Goal: Information Seeking & Learning: Learn about a topic

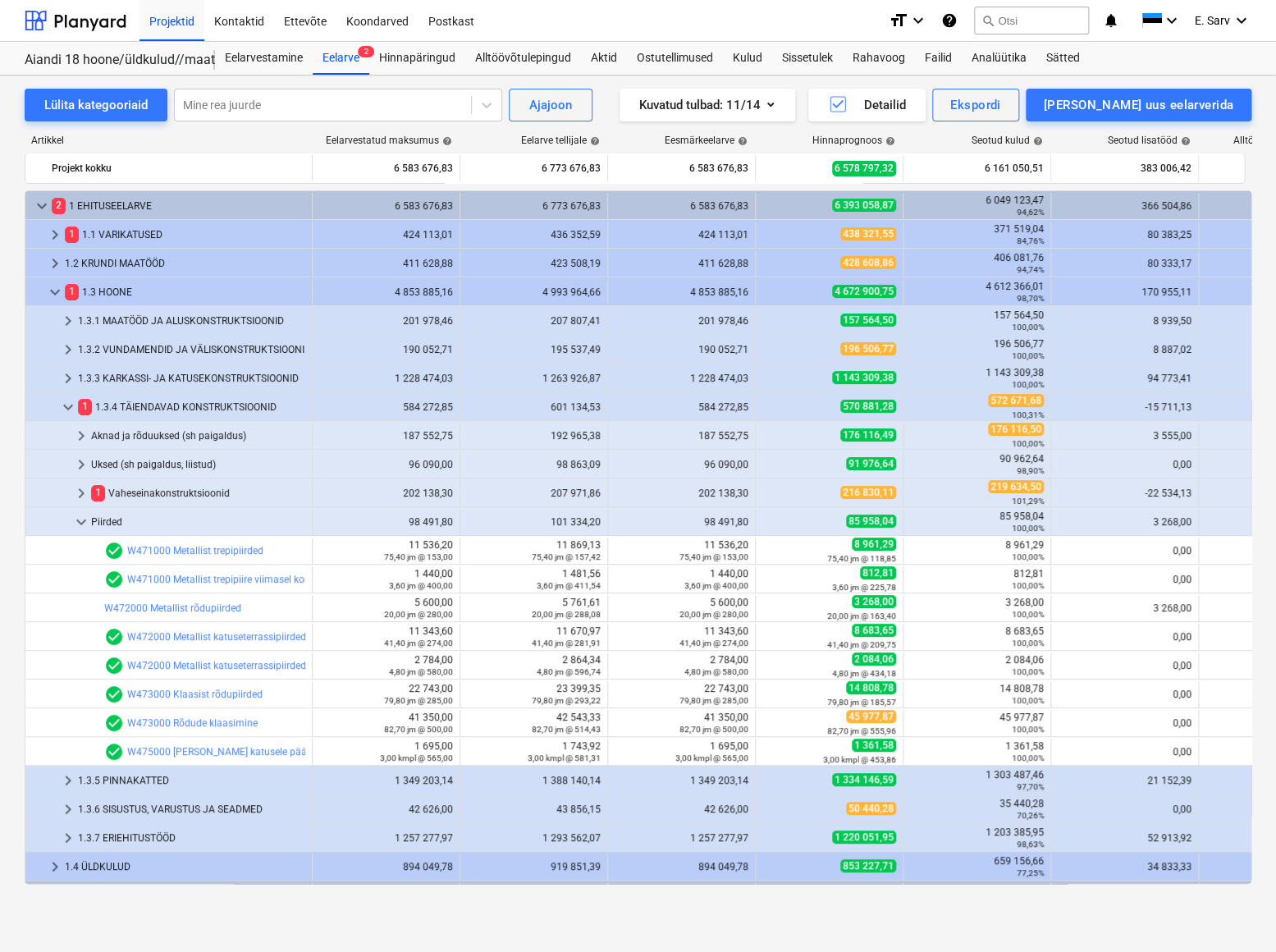
scroll to position [447, 0]
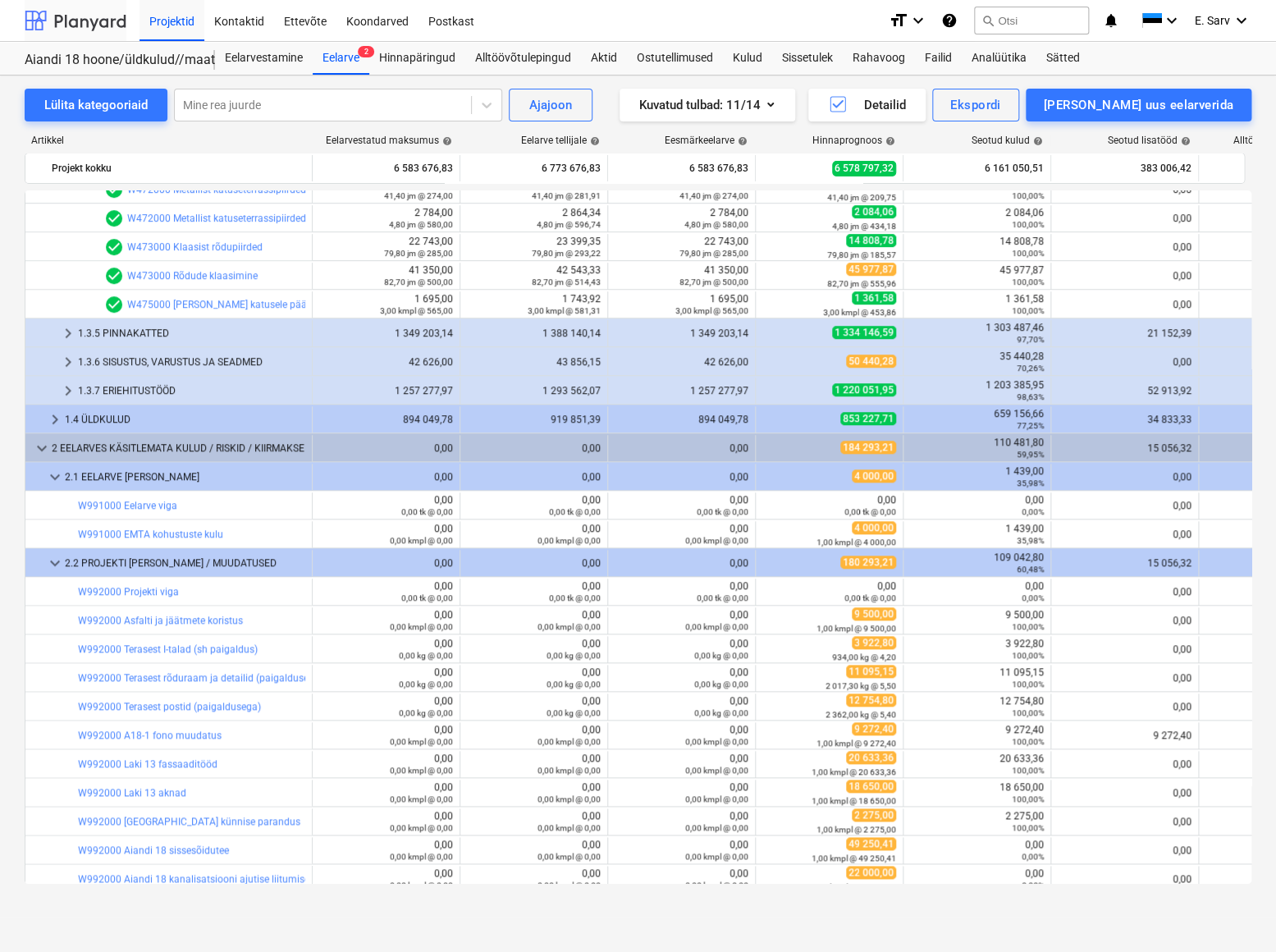
click at [71, 23] on div at bounding box center [75, 20] width 101 height 41
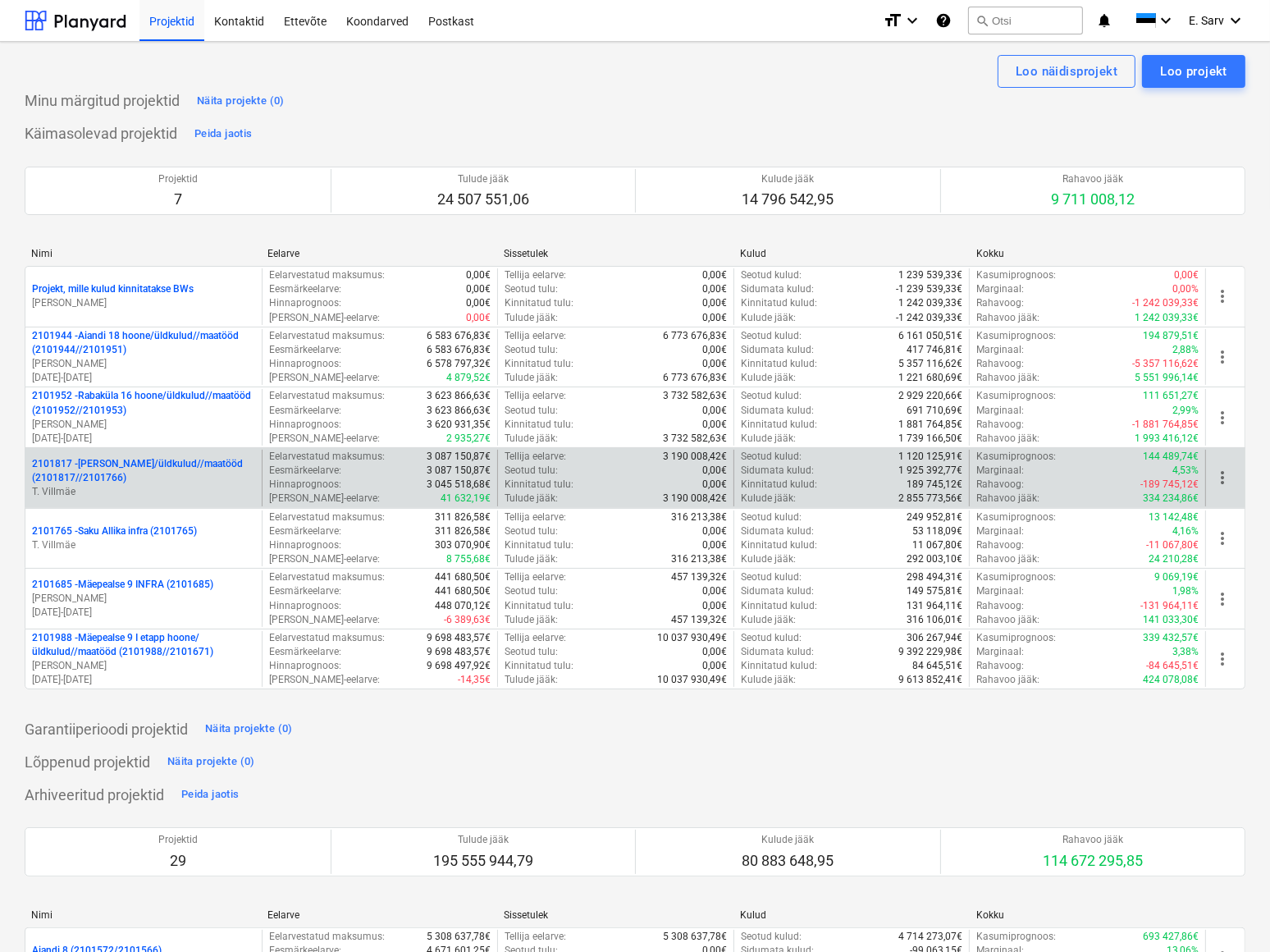
click at [120, 463] on p "2101817 - [PERSON_NAME]/üldkulud//maatööd (2101817//2101766)" at bounding box center [143, 471] width 223 height 28
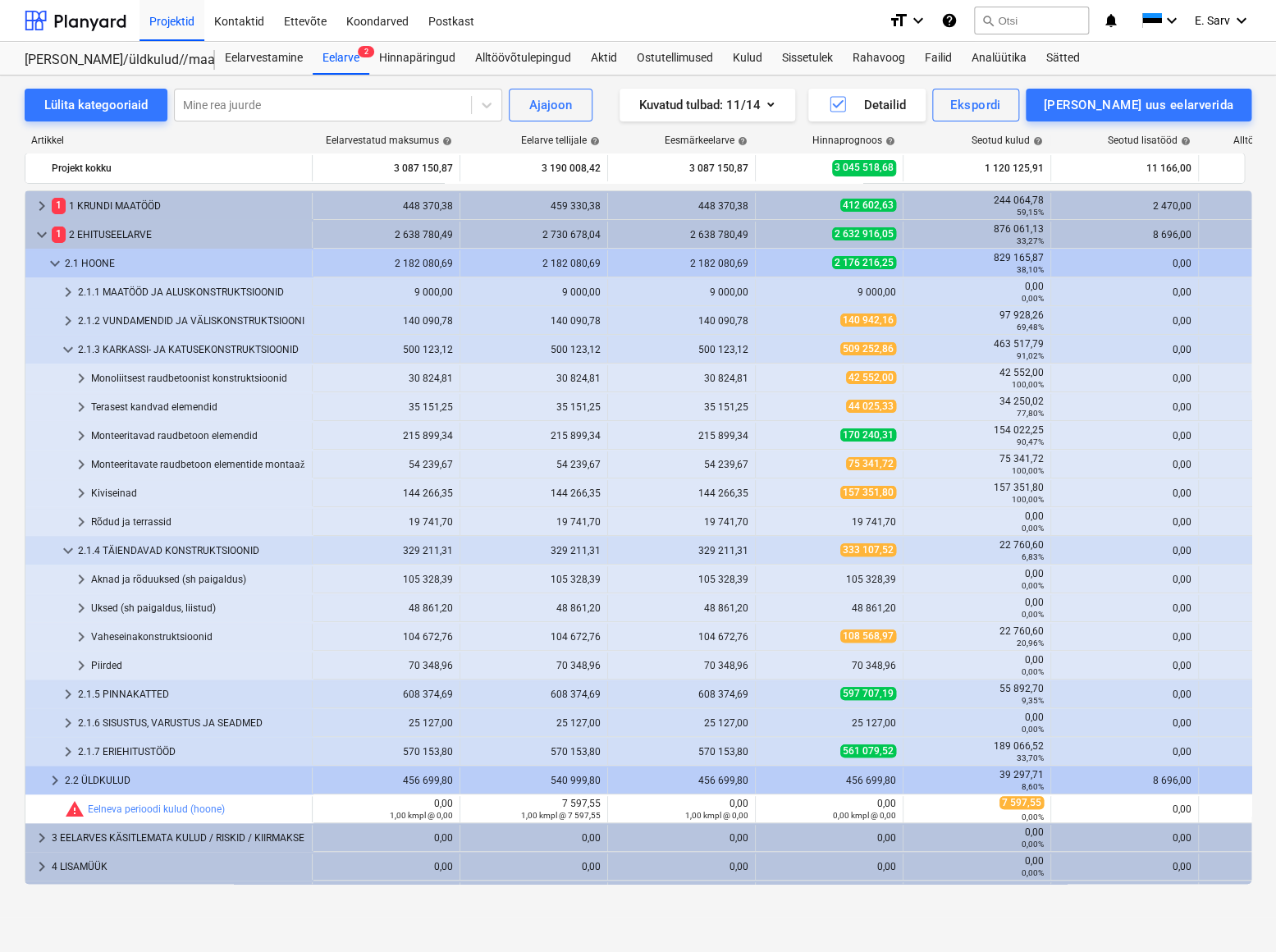
scroll to position [19, 0]
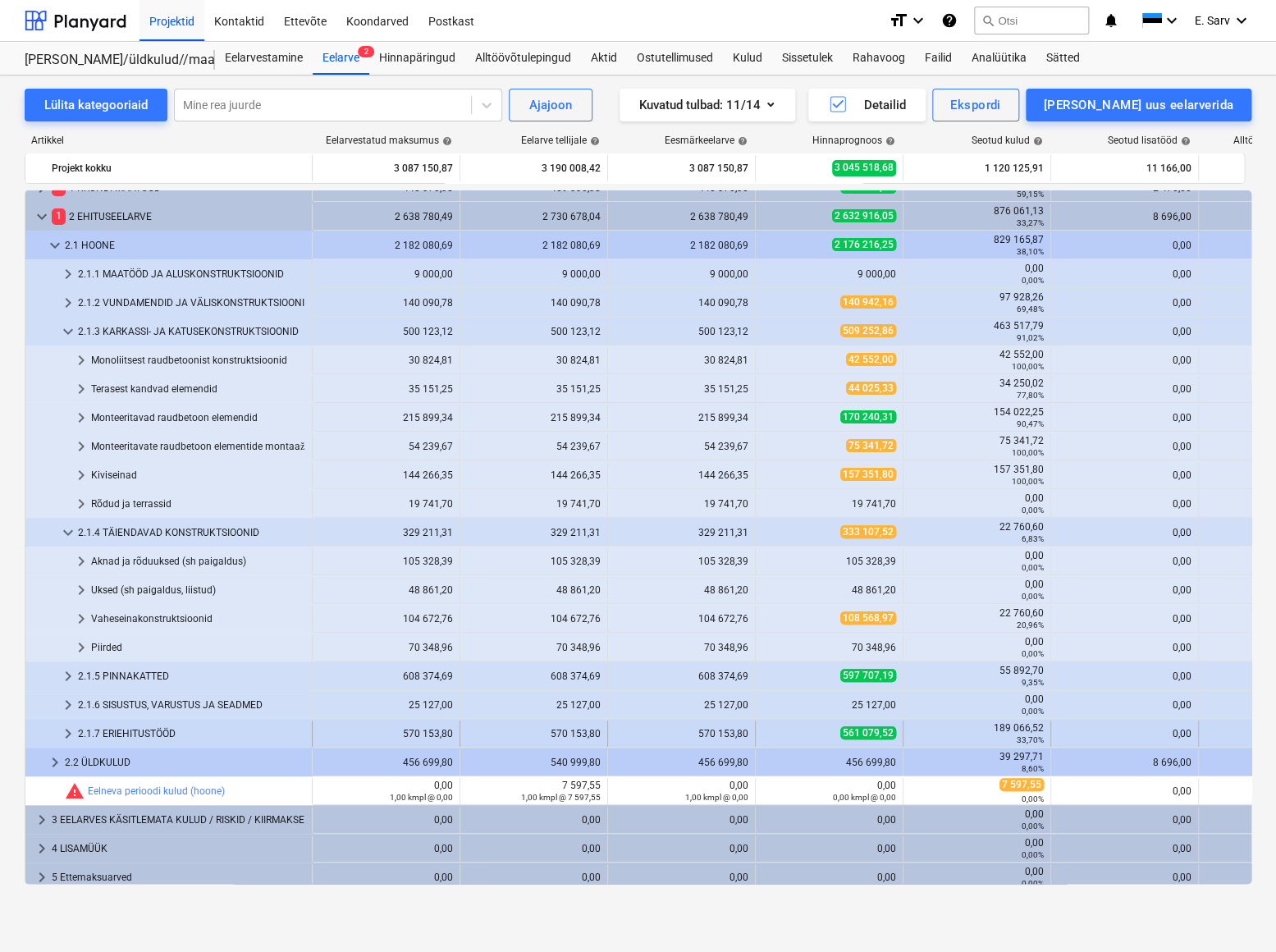
click at [108, 731] on div "2.1.7 ERIEHITUSTÖÖD" at bounding box center [191, 734] width 227 height 26
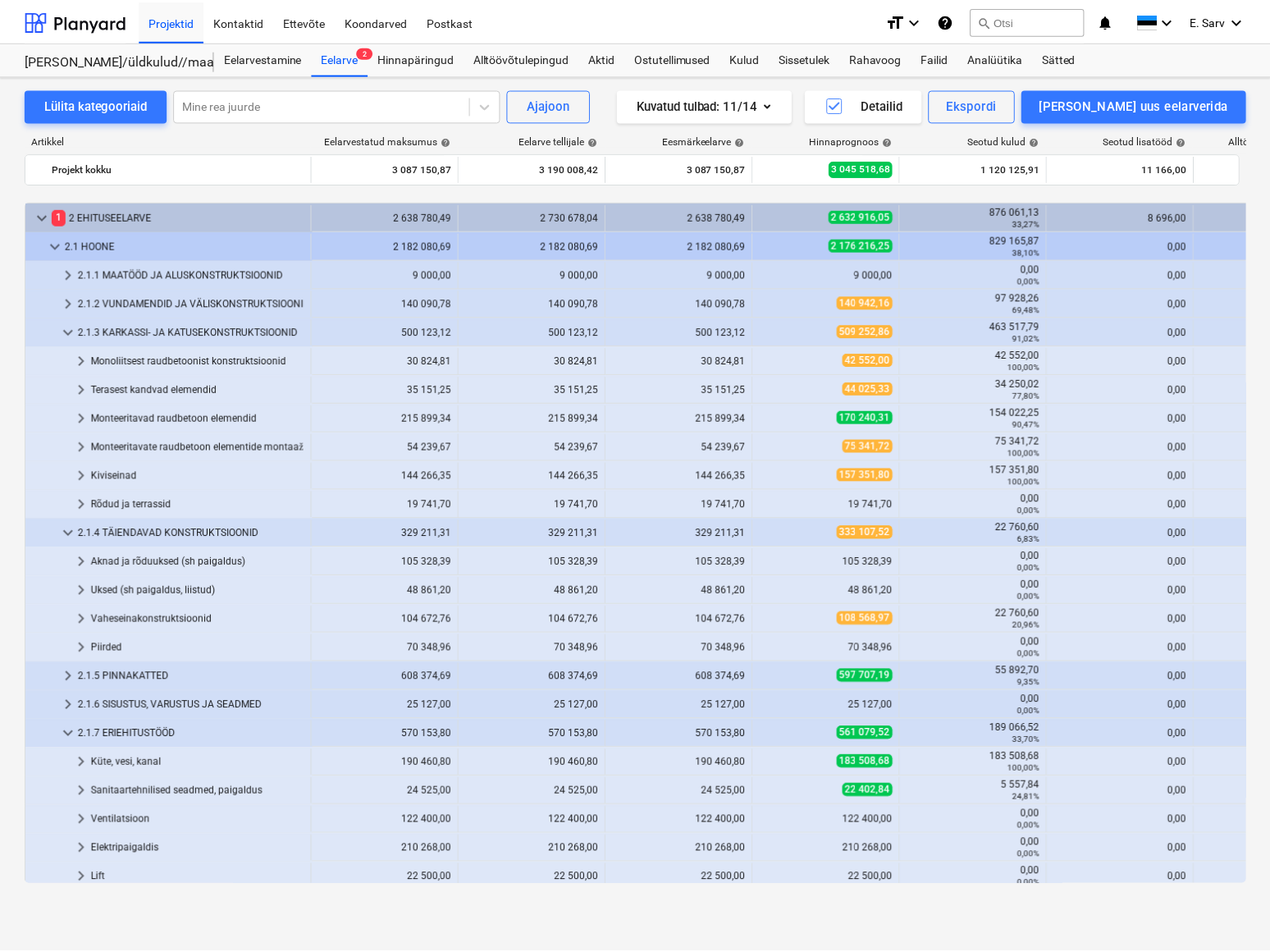
scroll to position [168, 0]
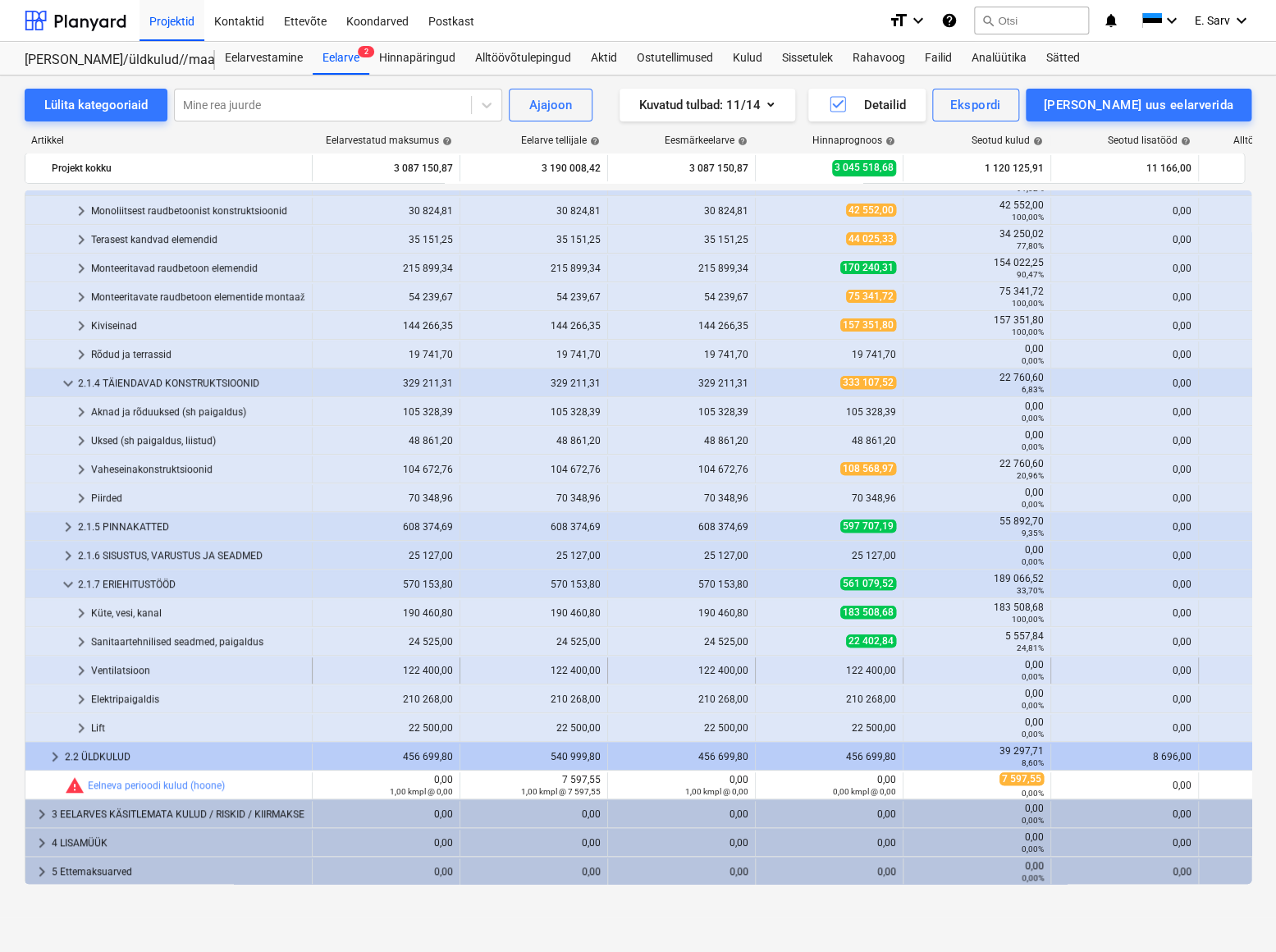
click at [79, 667] on span "keyboard_arrow_right" at bounding box center [81, 670] width 20 height 20
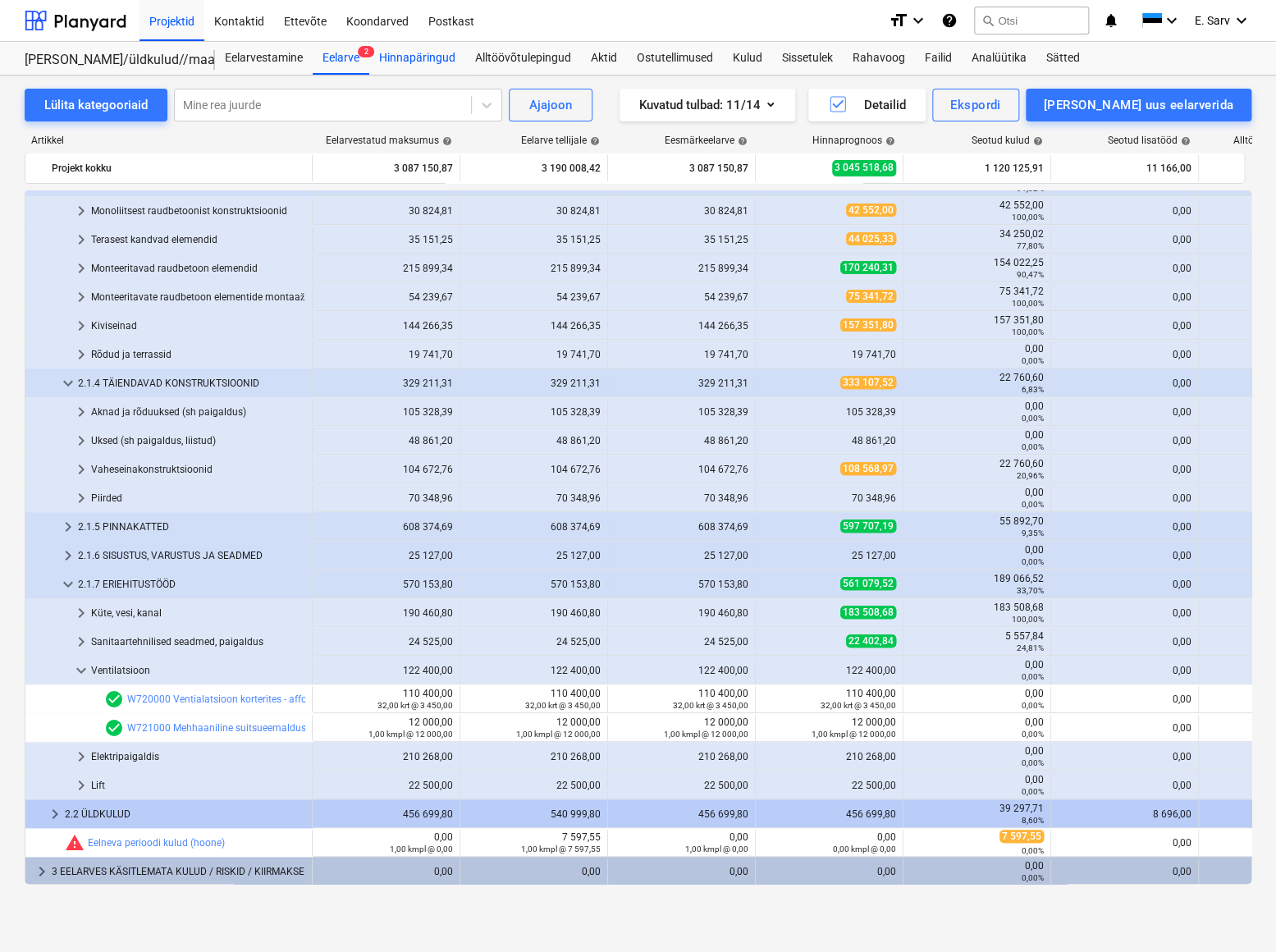
click at [421, 58] on div "Hinnapäringud" at bounding box center [418, 59] width 96 height 33
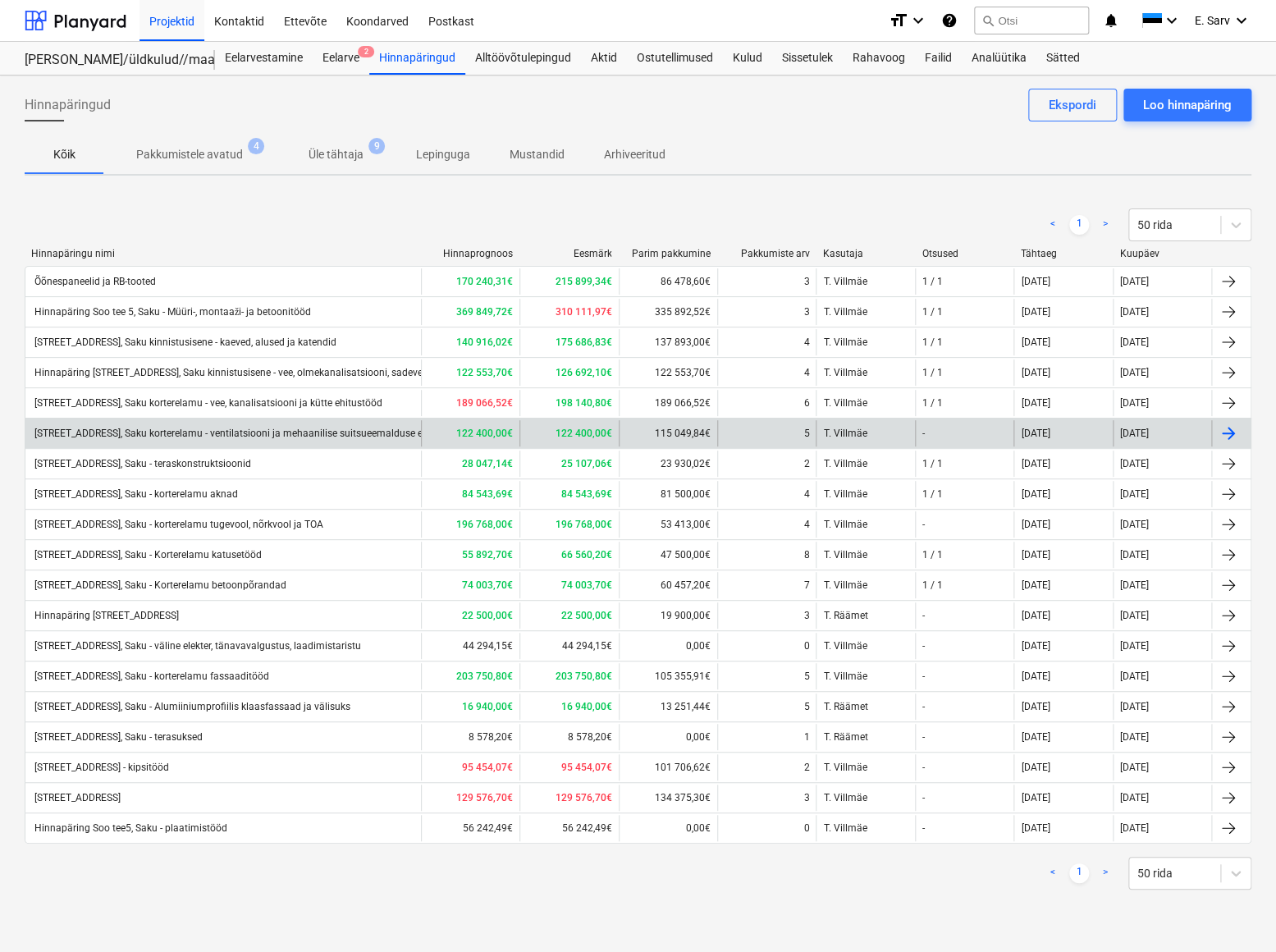
click at [167, 430] on div "[STREET_ADDRESS], Saku korterelamu - ventilatsiooni ja mehaanilise suitsueemald…" at bounding box center [249, 433] width 433 height 12
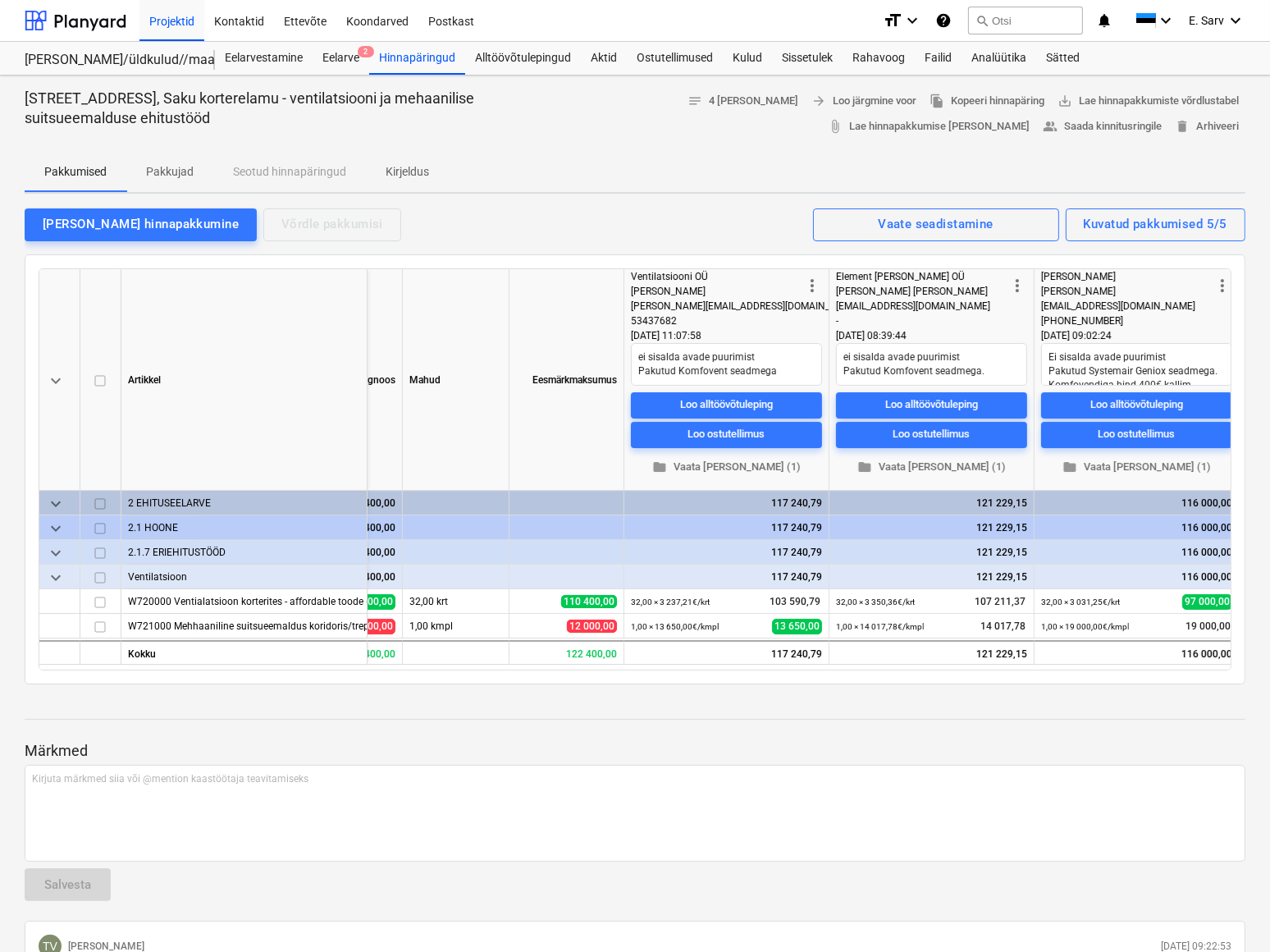
scroll to position [0, 158]
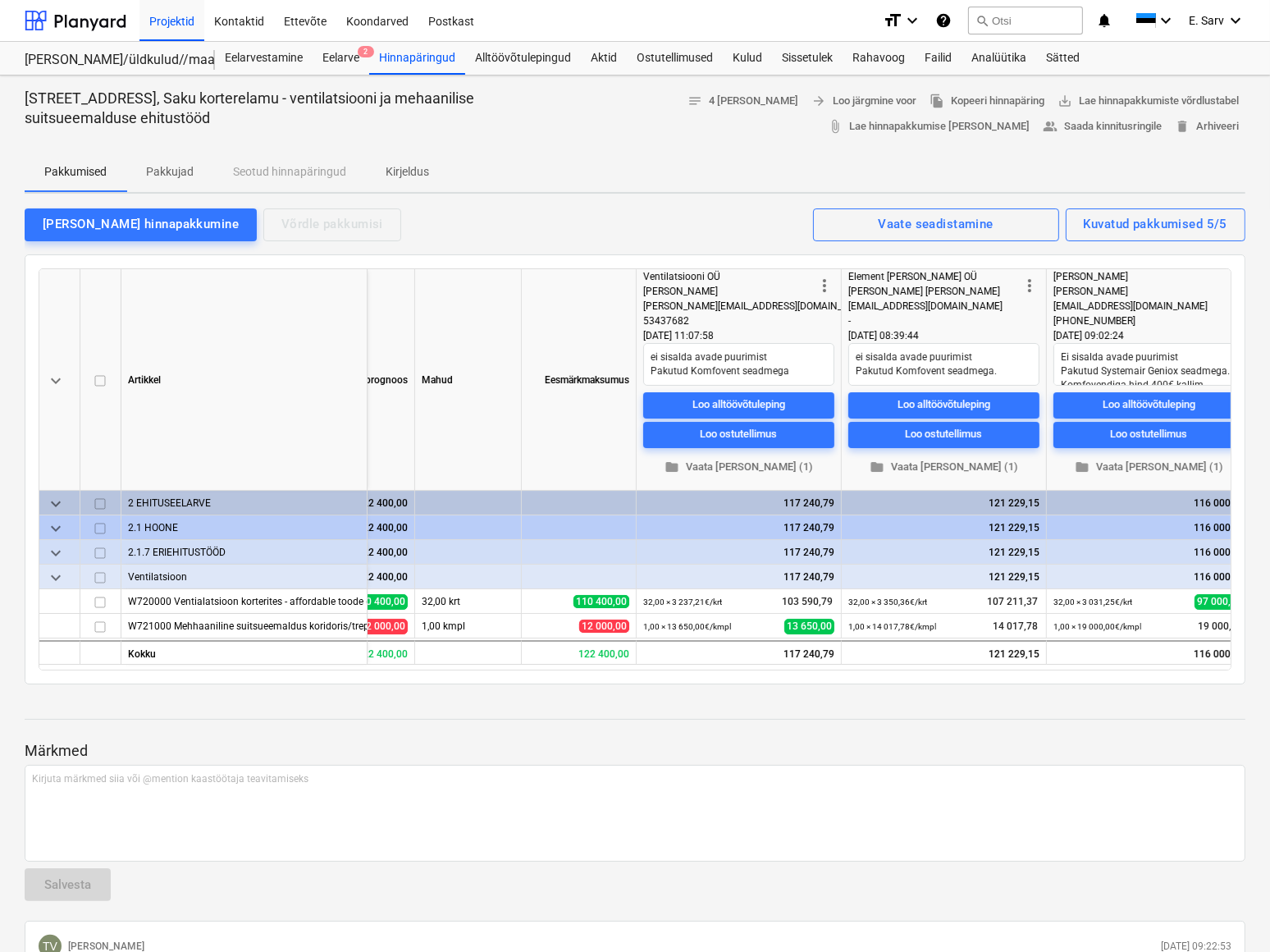
click at [10, 906] on div "Hinnapäring Soo tee 5, Saku korterelamu - ventilatsiooni ja mehaanilise suitsue…" at bounding box center [635, 784] width 1270 height 1418
click at [92, 23] on div at bounding box center [75, 20] width 101 height 41
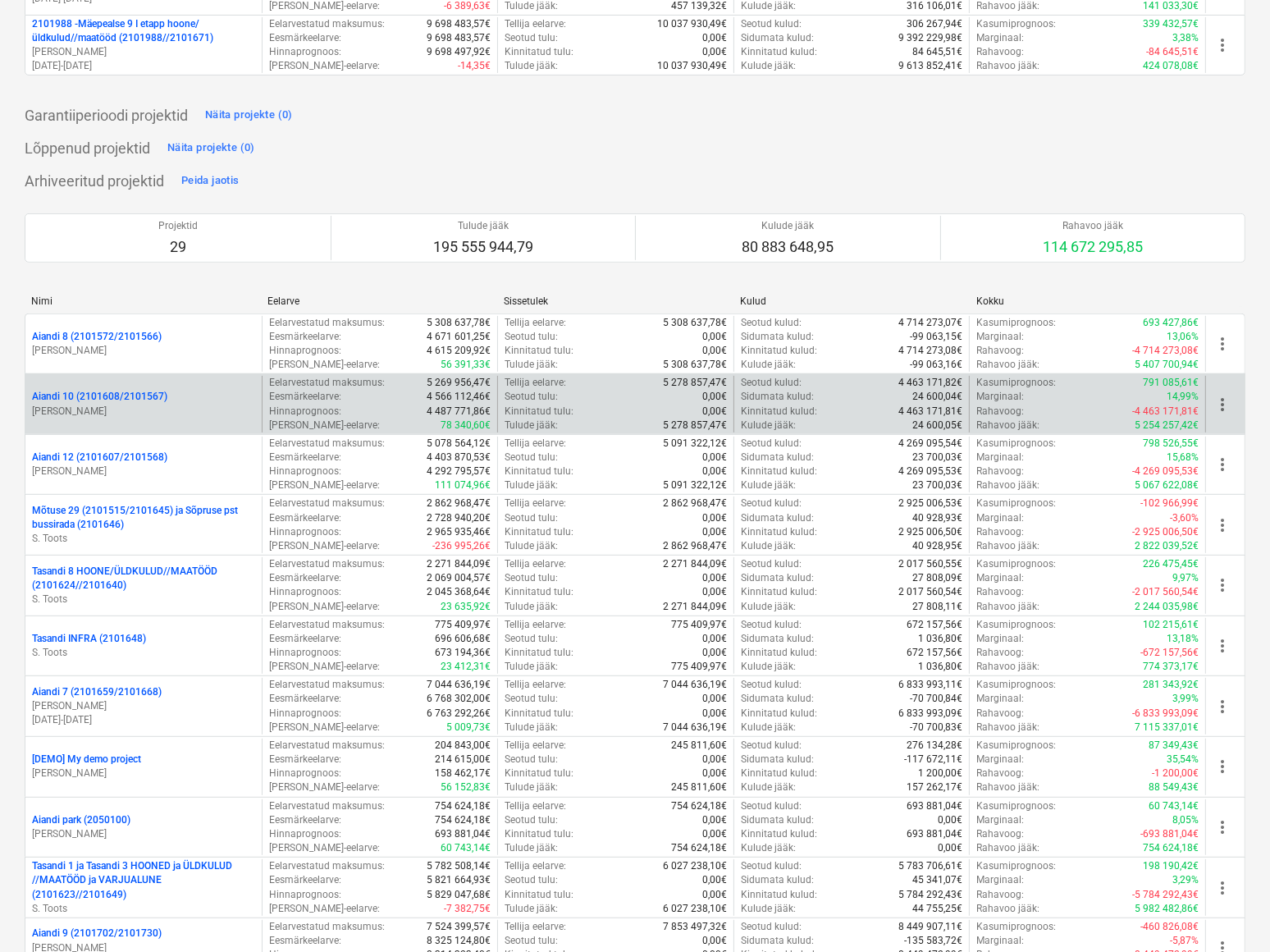
scroll to position [671, 0]
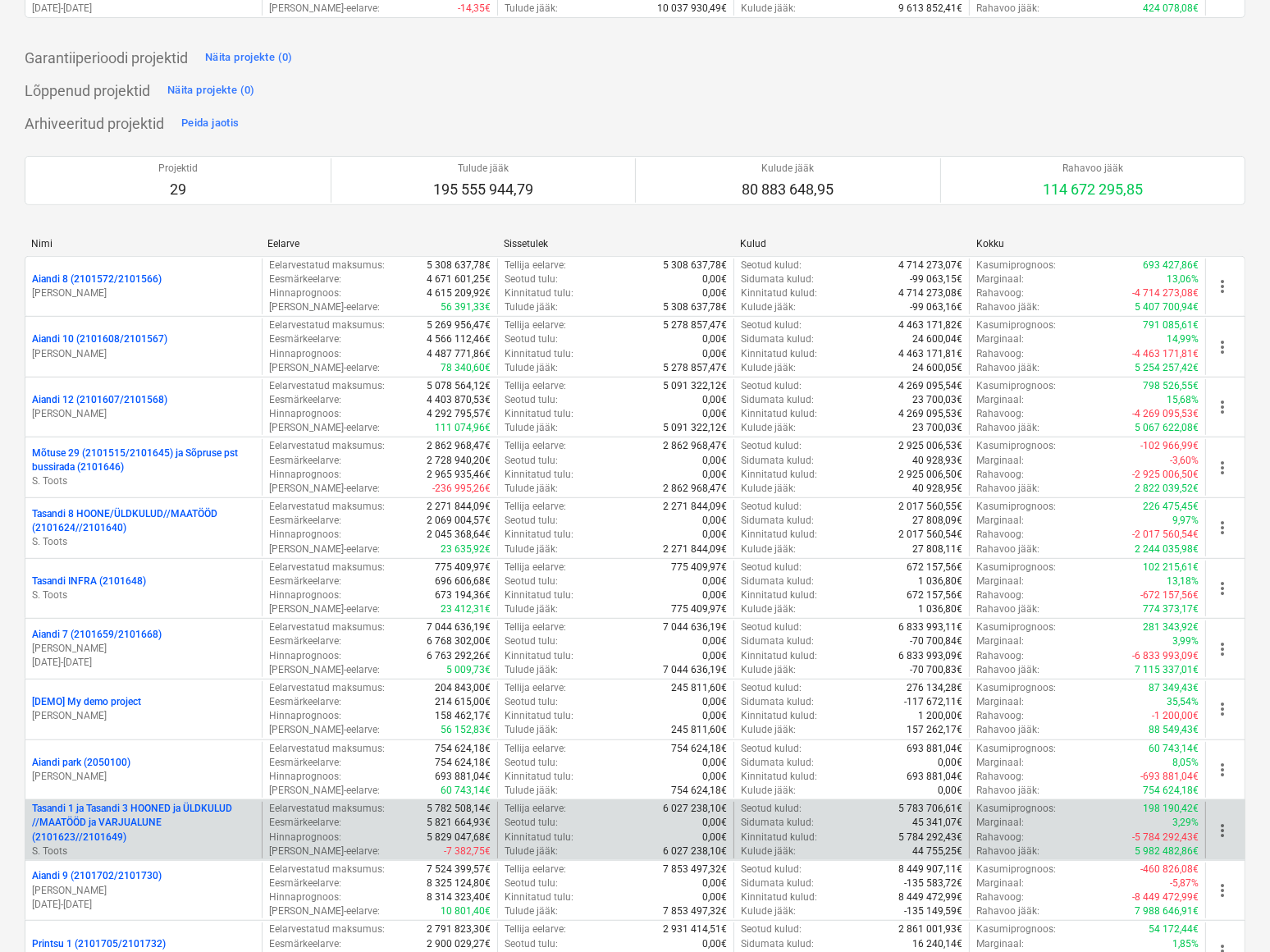
click at [158, 815] on p "Tasandi 1 ja Tasandi 3 HOONED ja ÜLDKULUD //MAATÖÖD ja VARJUALUNE (2101623//210…" at bounding box center [143, 822] width 223 height 42
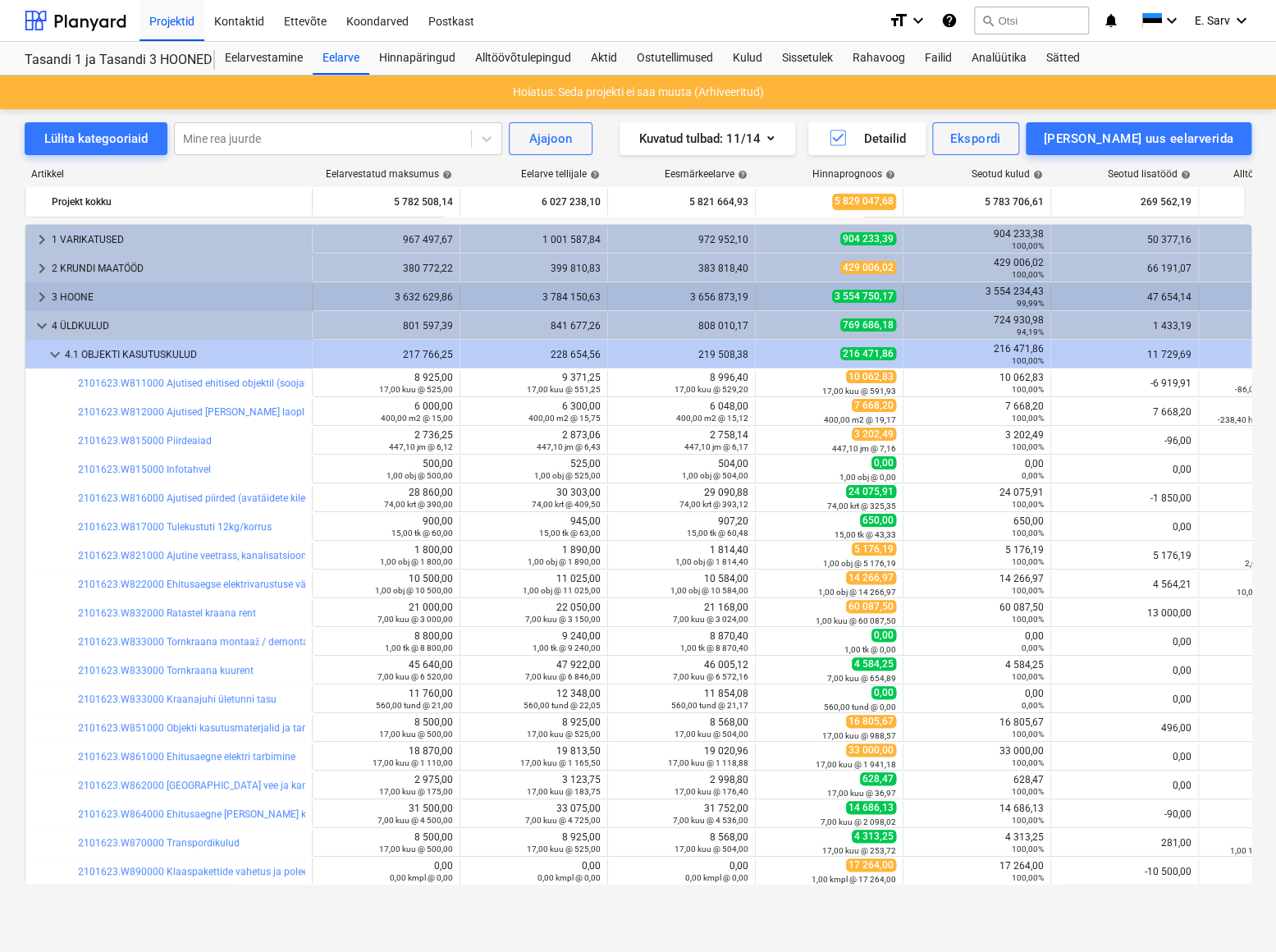
click at [73, 295] on div "3 HOONE" at bounding box center [179, 297] width 254 height 26
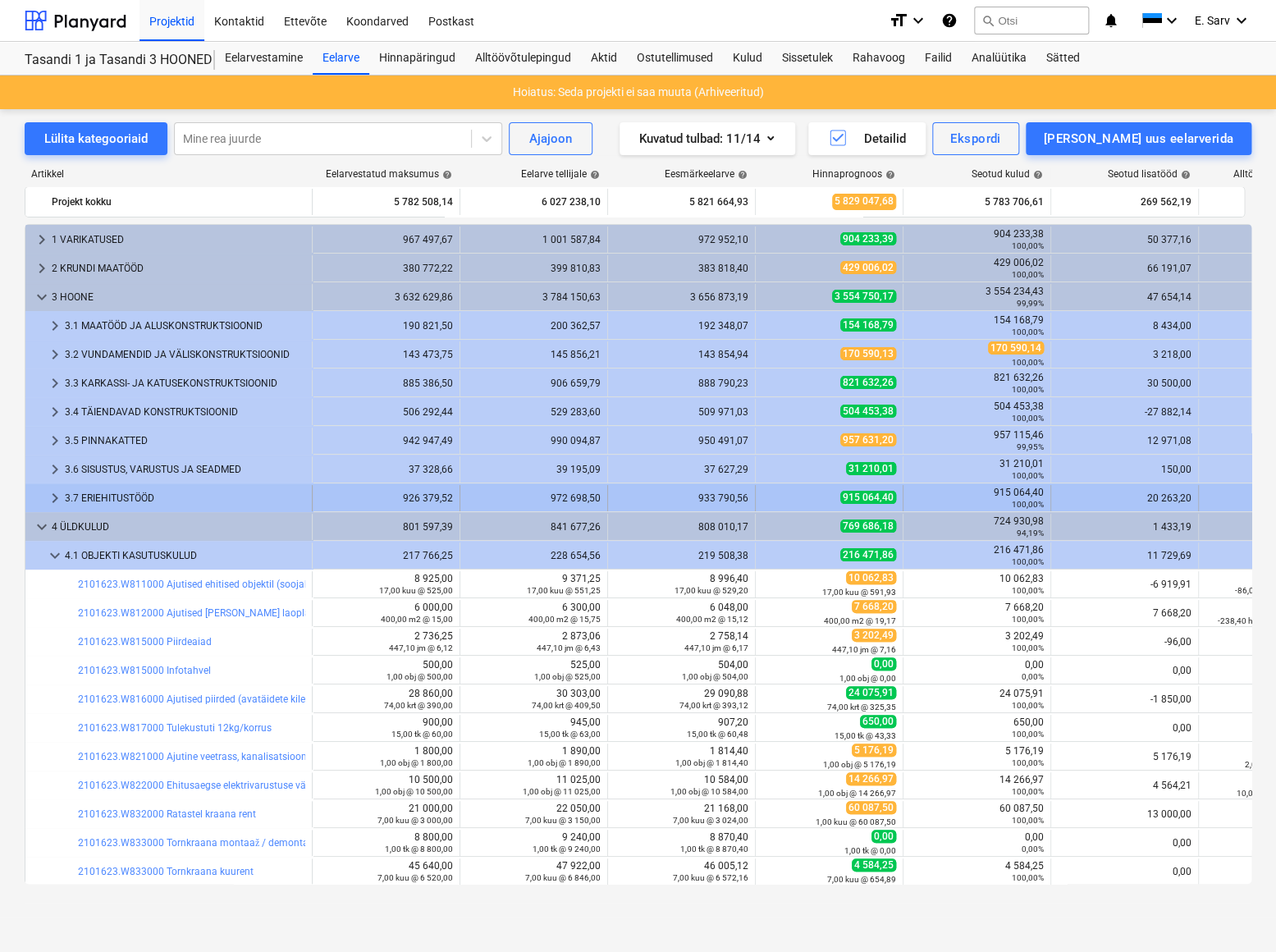
click at [100, 497] on div "3.7 ERIEHITUSTÖÖD" at bounding box center [184, 497] width 240 height 26
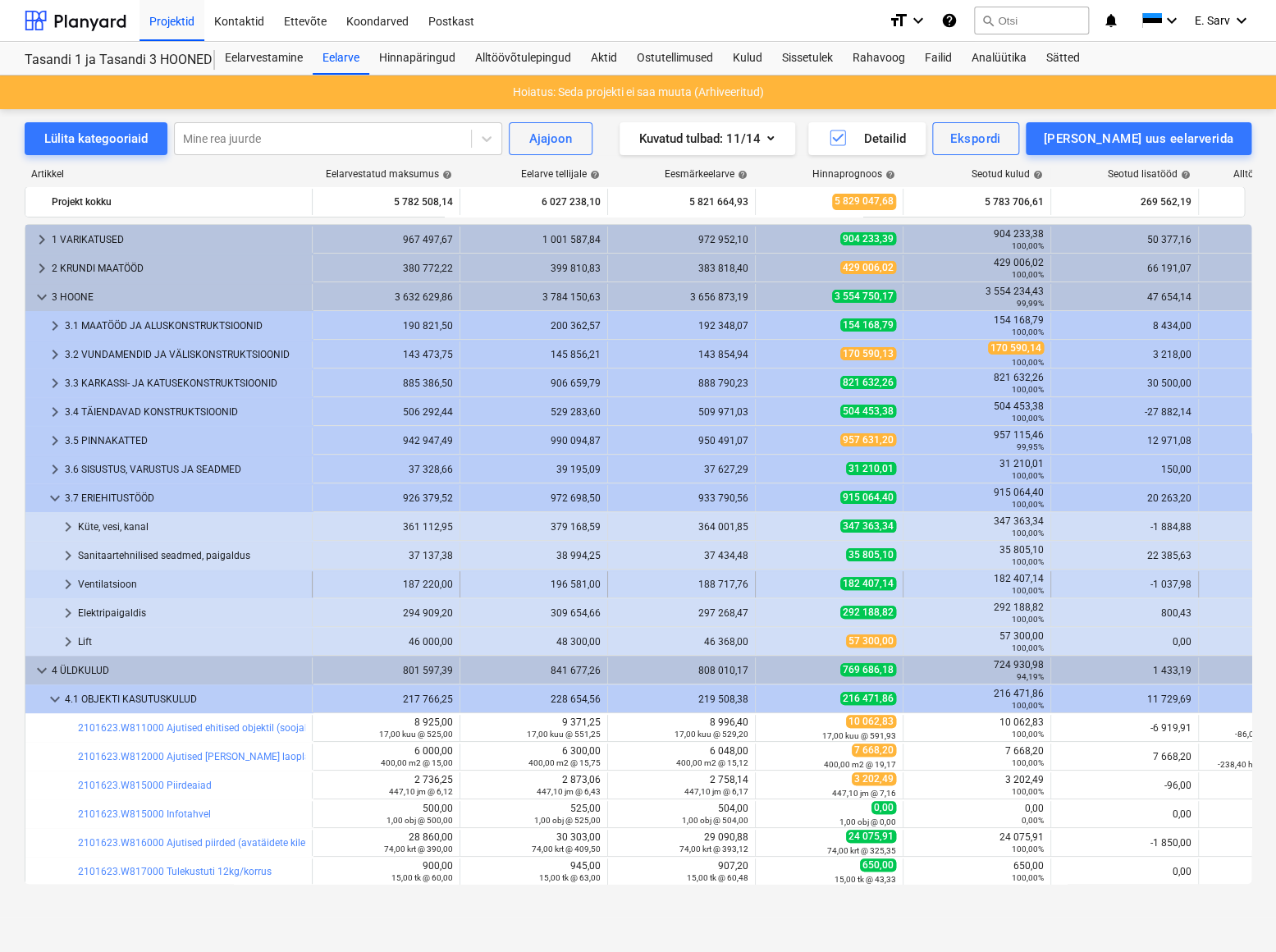
click at [106, 581] on div "Ventilatsioon" at bounding box center [191, 583] width 227 height 26
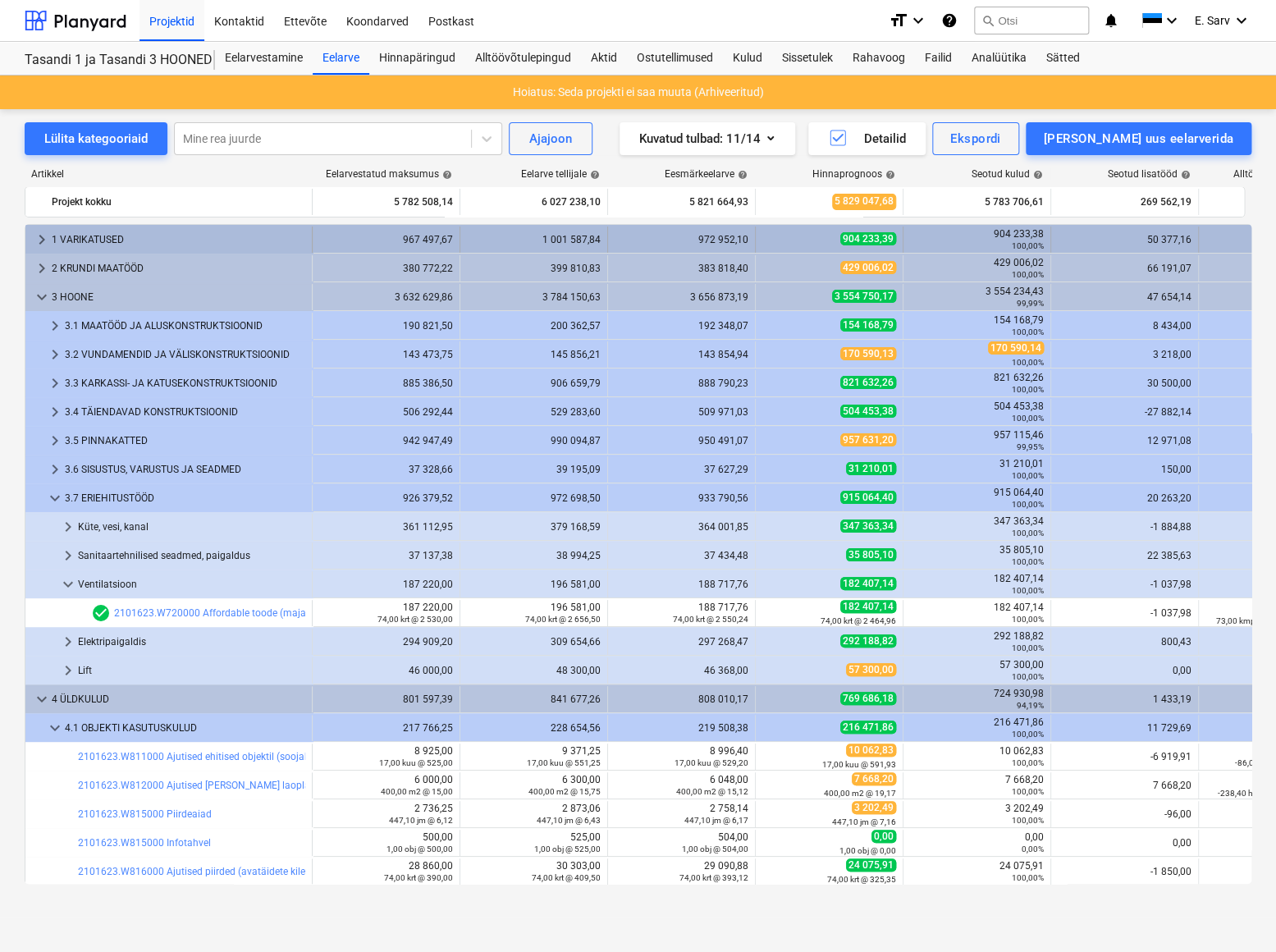
click at [41, 237] on span "keyboard_arrow_right" at bounding box center [42, 240] width 20 height 20
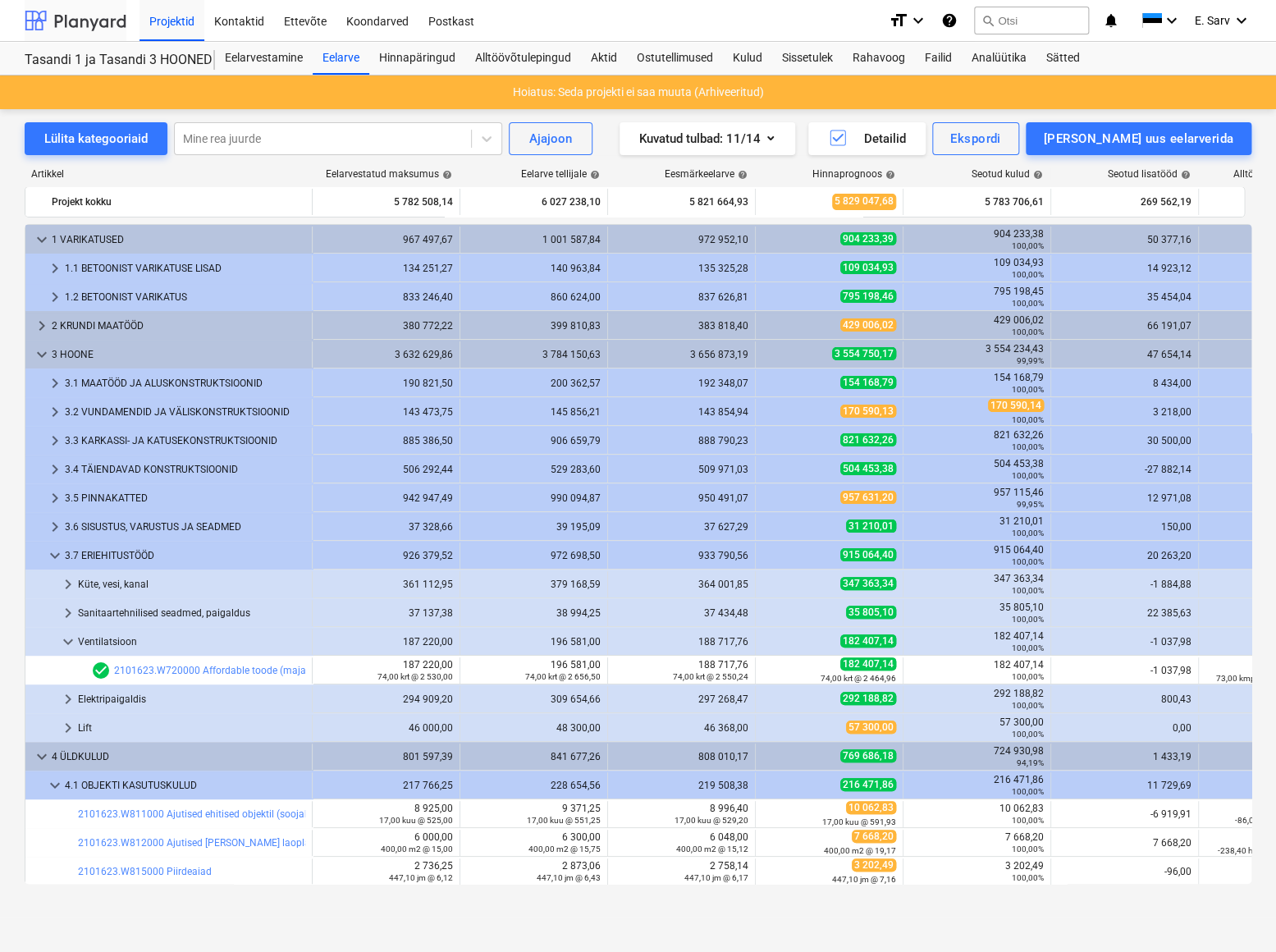
click at [97, 20] on div at bounding box center [75, 20] width 101 height 41
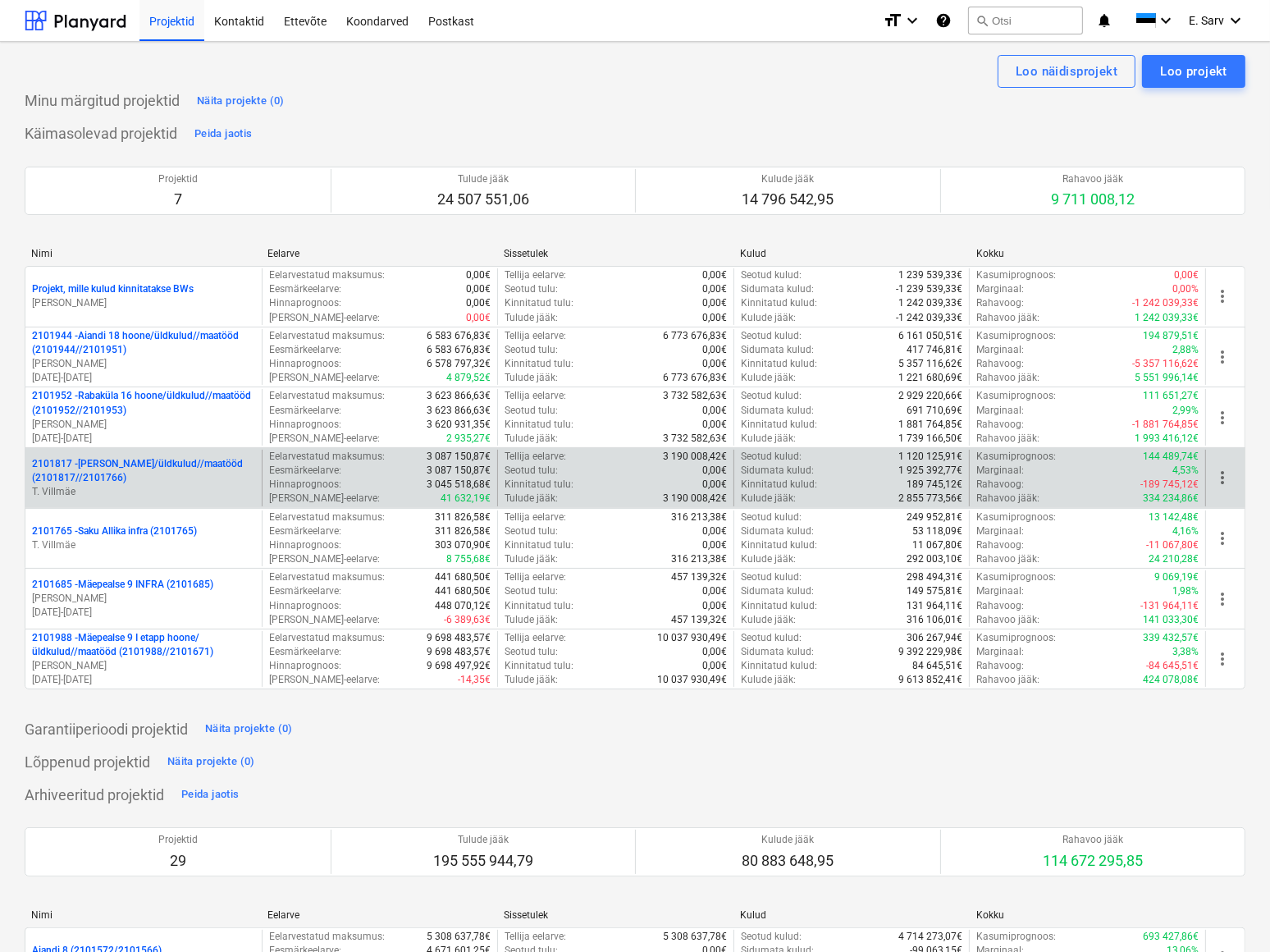
click at [127, 467] on p "2101817 - [PERSON_NAME]/üldkulud//maatööd (2101817//2101766)" at bounding box center [143, 471] width 223 height 28
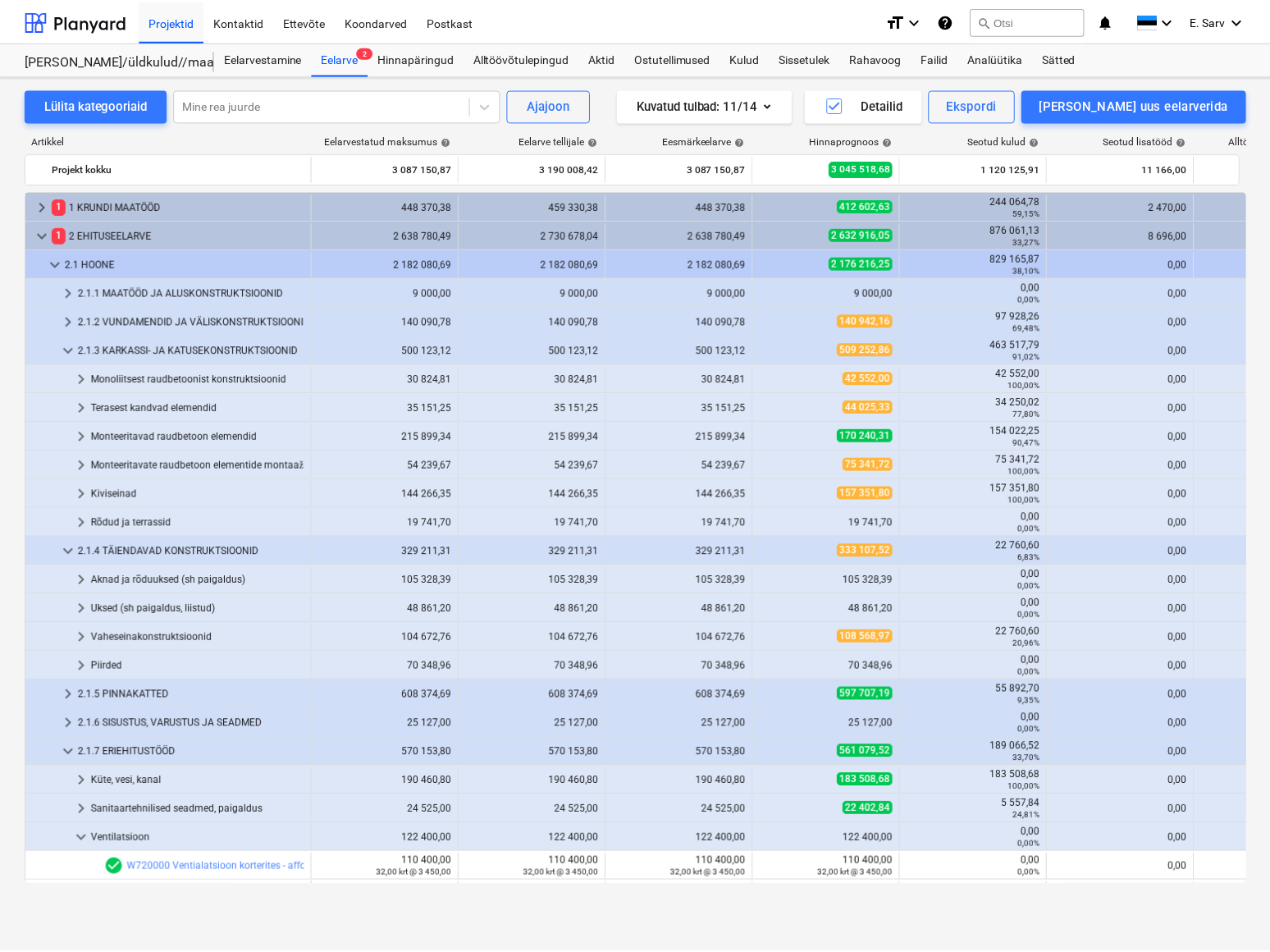
scroll to position [168, 0]
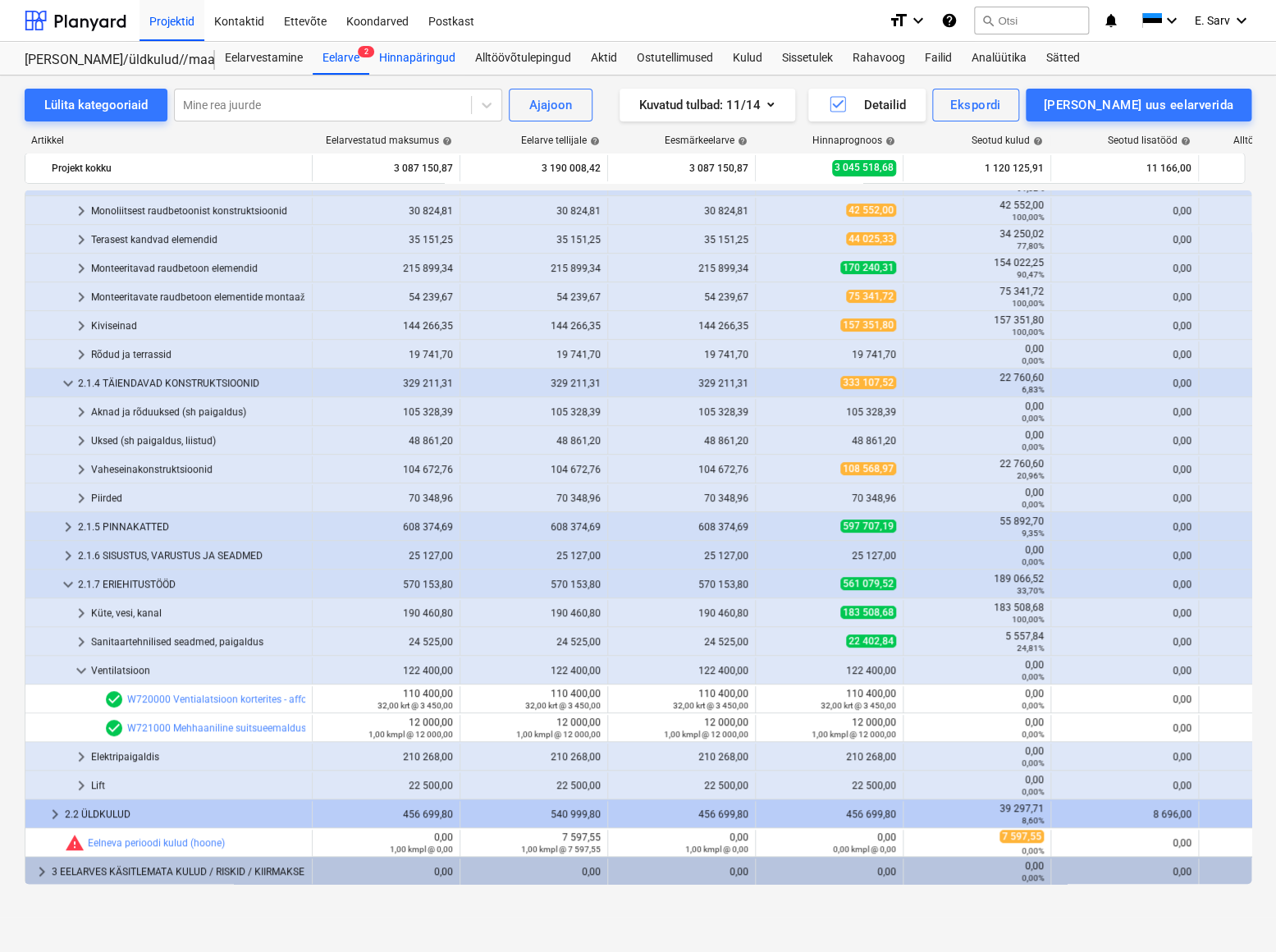
click at [444, 56] on div "Hinnapäringud" at bounding box center [418, 59] width 96 height 33
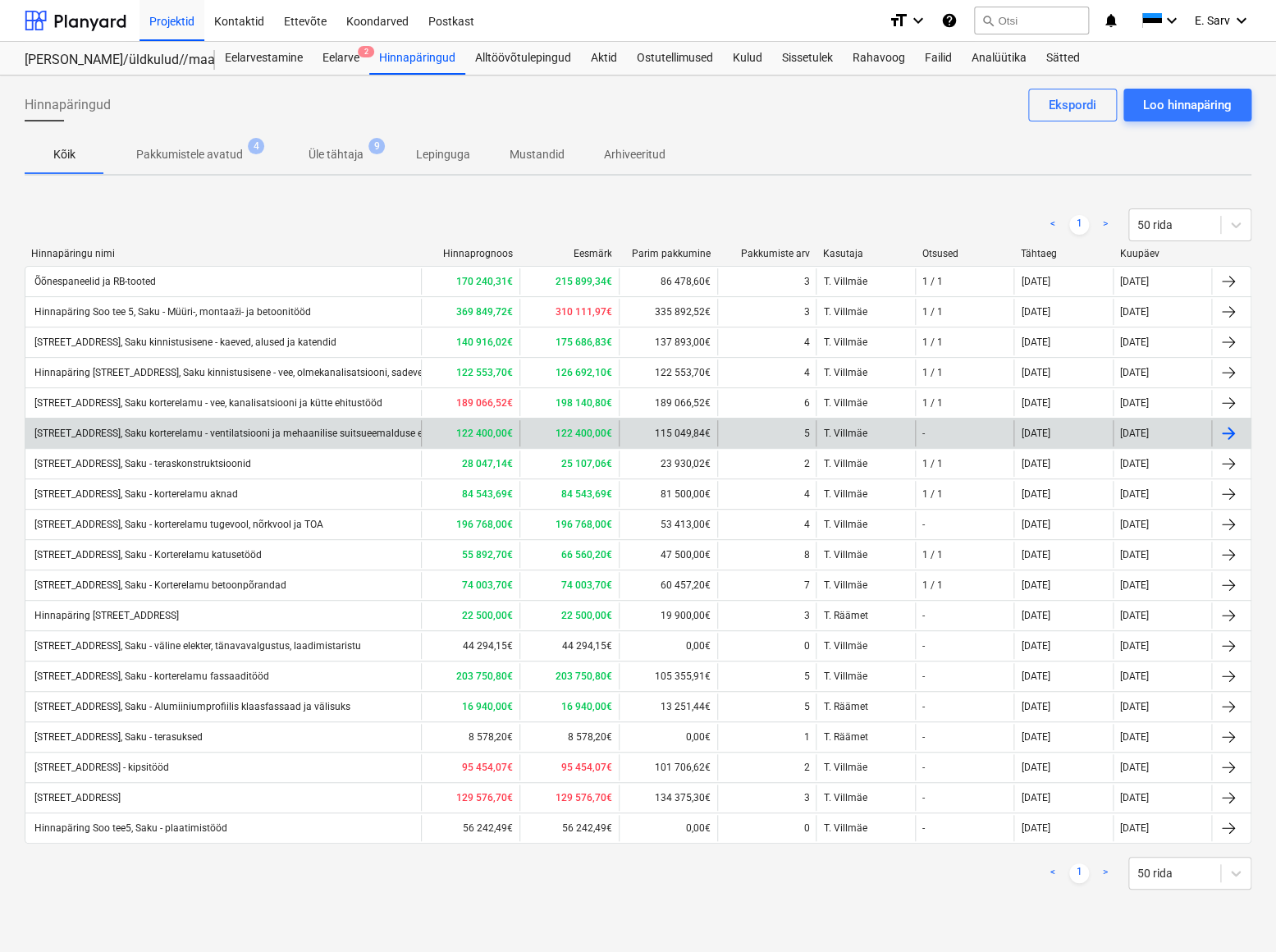
click at [240, 430] on div "[STREET_ADDRESS], Saku korterelamu - ventilatsiooni ja mehaanilise suitsueemald…" at bounding box center [249, 433] width 433 height 12
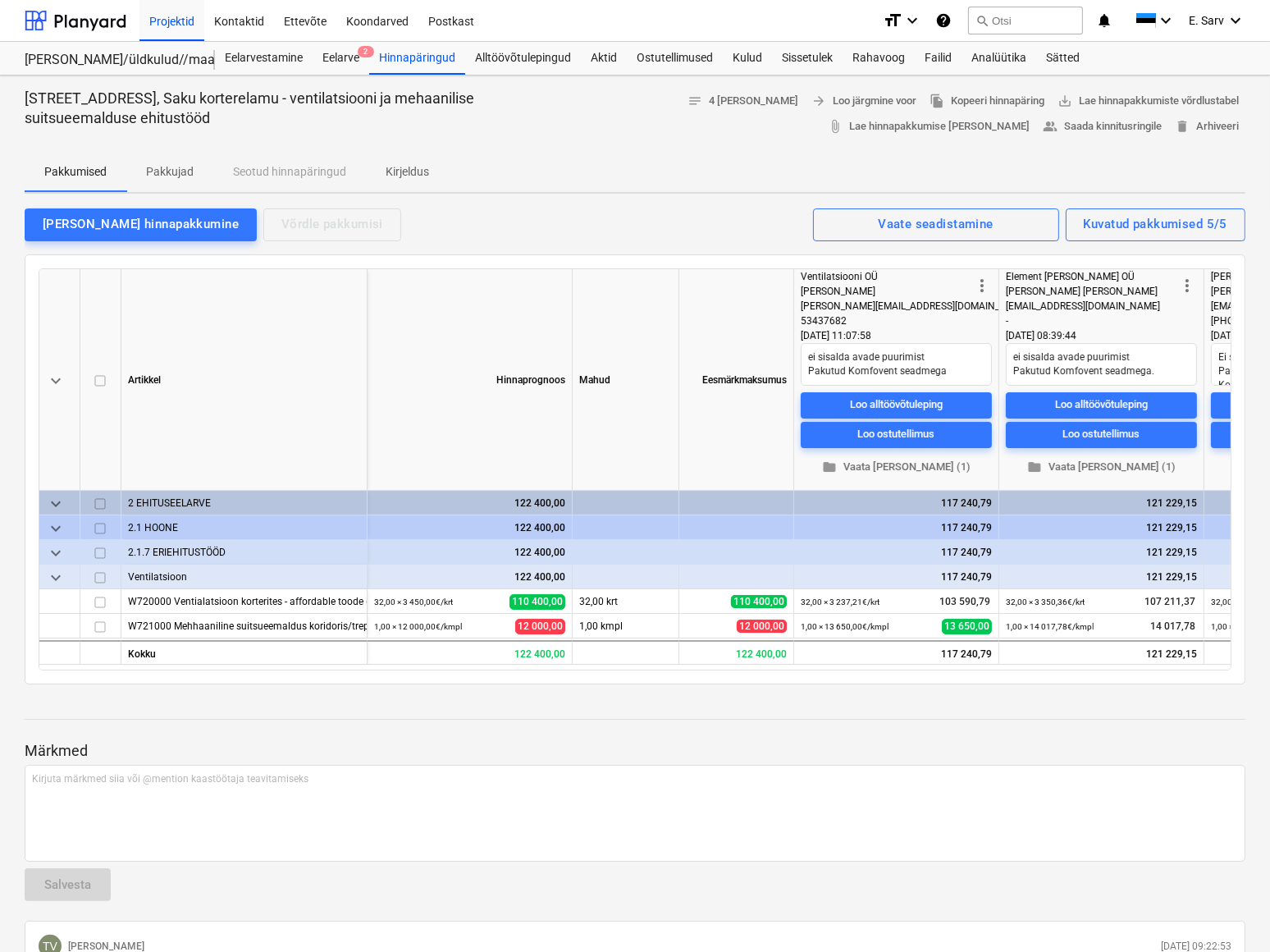
drag, startPoint x: 669, startPoint y: 669, endPoint x: 762, endPoint y: 665, distance: 93.1
click at [762, 665] on div "keyboard_arrow_down Artikkel Hinnaprognoos Mahud Eesmärkmaksumus more_vert Vent…" at bounding box center [635, 469] width 1193 height 402
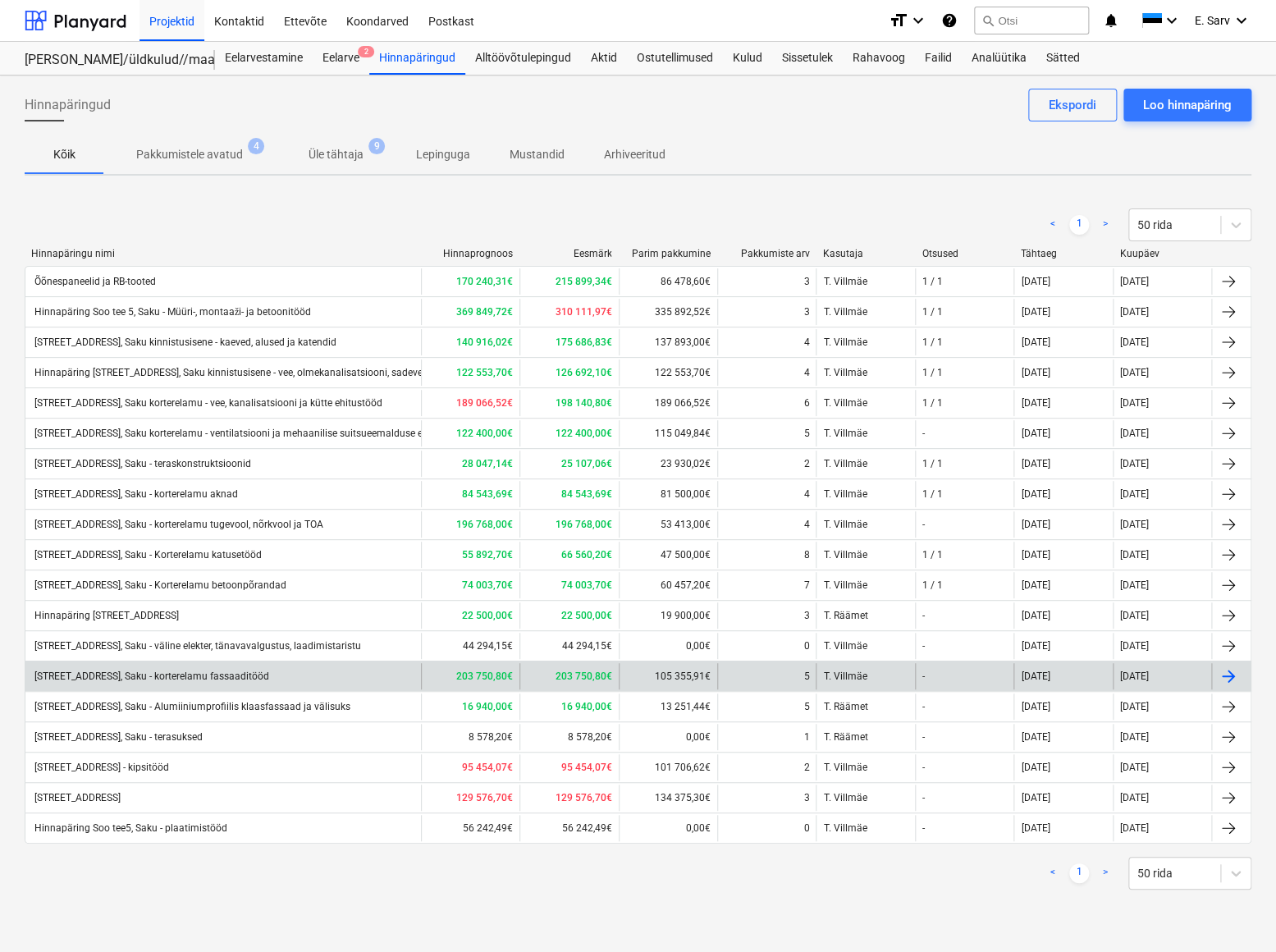
click at [199, 670] on div "[STREET_ADDRESS], Saku - korterelamu fassaaditööd" at bounding box center [150, 676] width 237 height 12
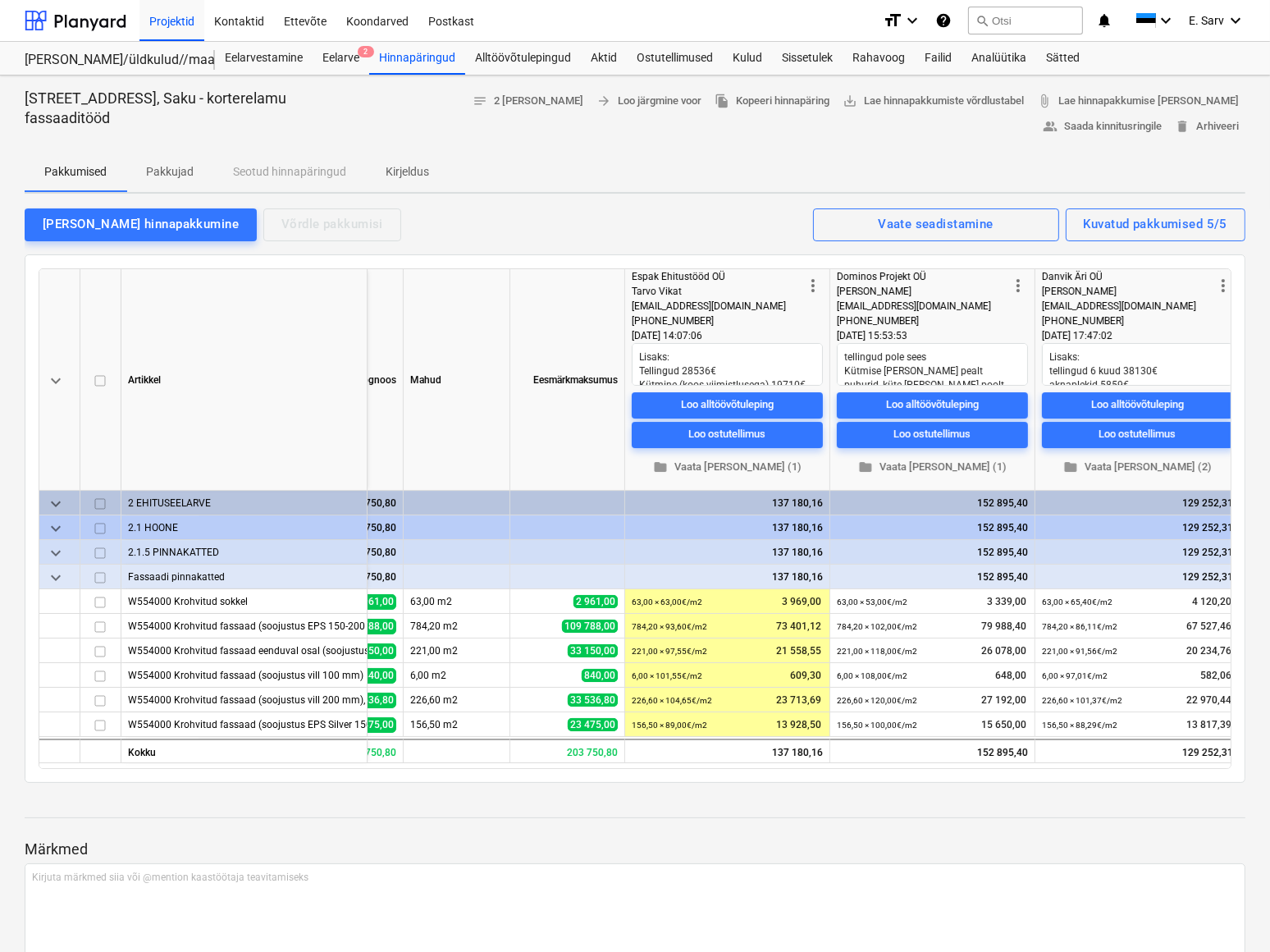
type textarea "x"
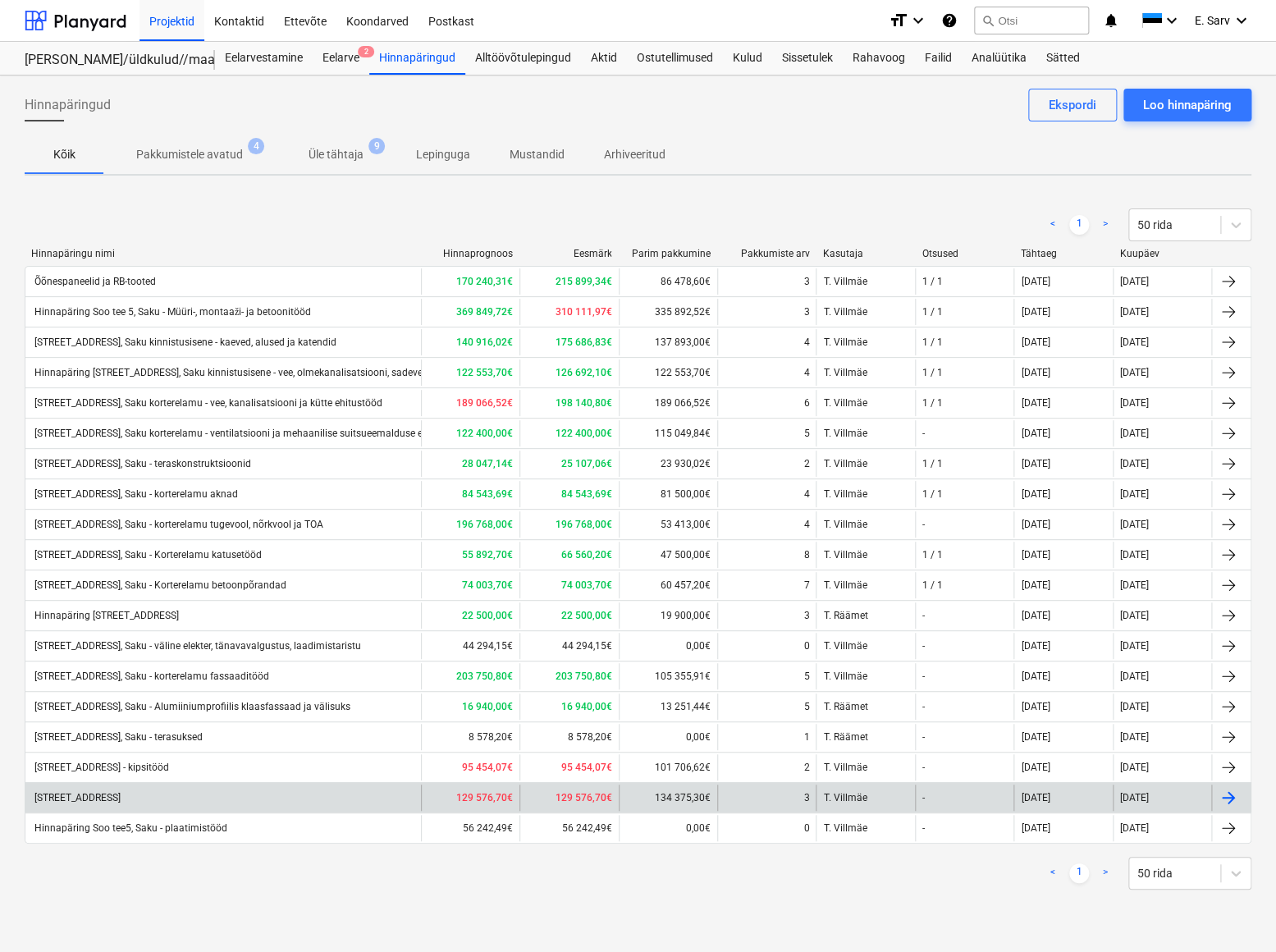
click at [121, 795] on div "[STREET_ADDRESS]" at bounding box center [76, 798] width 89 height 12
